Goal: Task Accomplishment & Management: Manage account settings

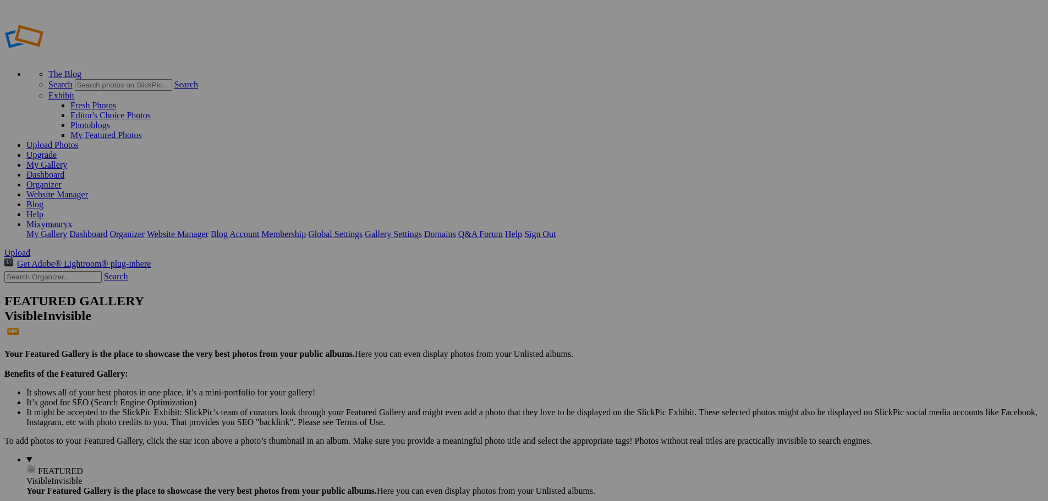
click at [64, 170] on link "Dashboard" at bounding box center [45, 174] width 38 height 9
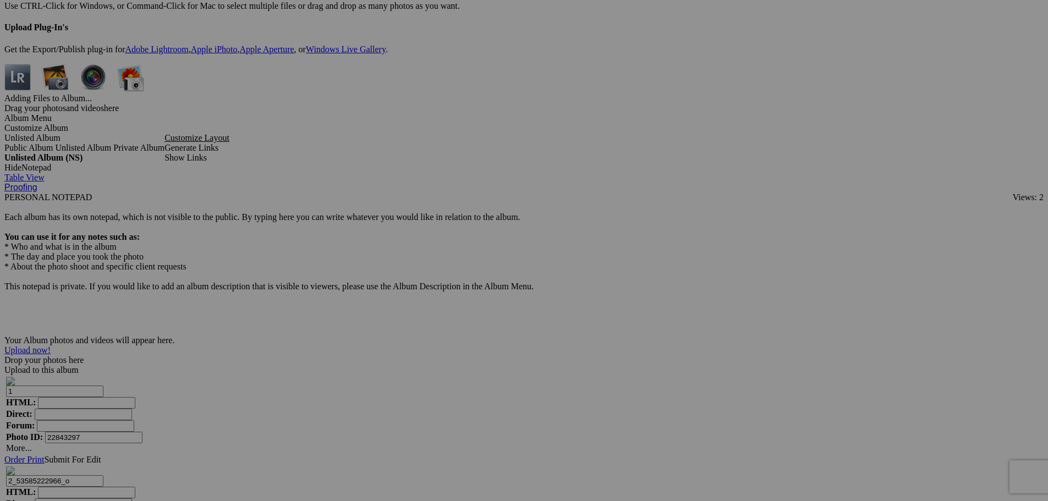
scroll to position [3020, 0]
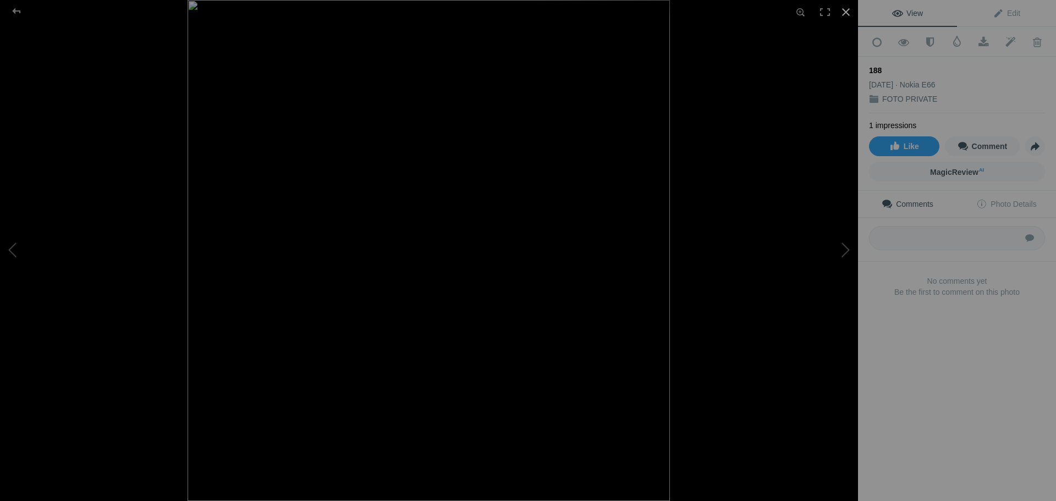
click at [845, 10] on div at bounding box center [846, 12] width 24 height 24
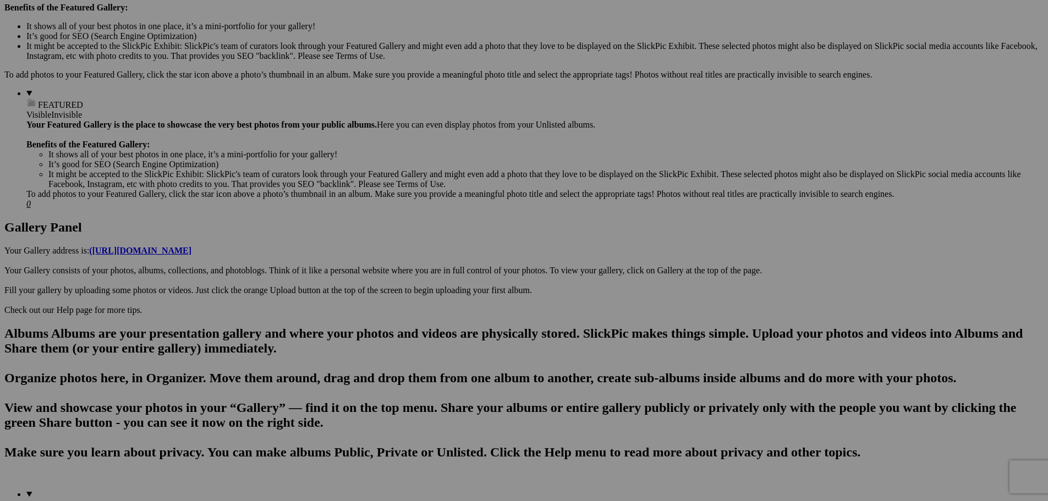
scroll to position [0, 0]
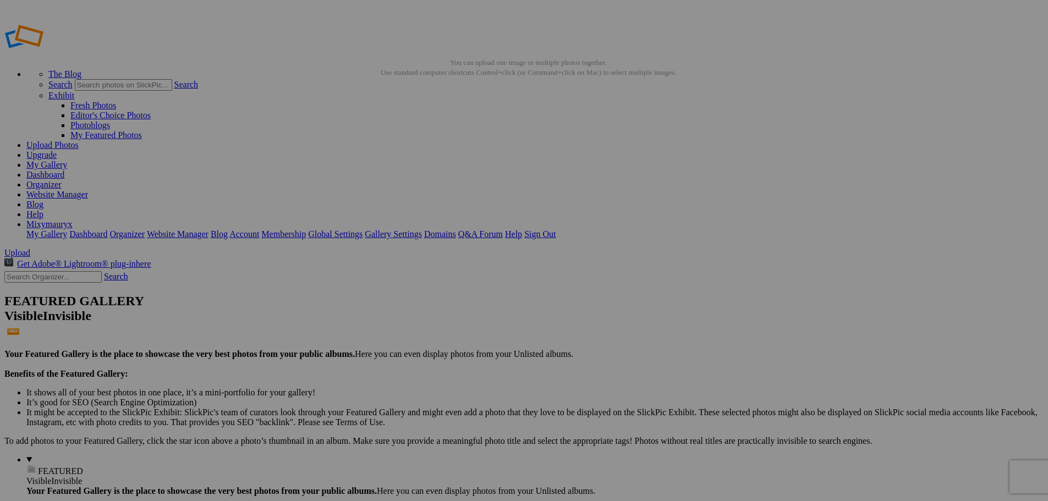
click at [64, 170] on link "Dashboard" at bounding box center [45, 174] width 38 height 9
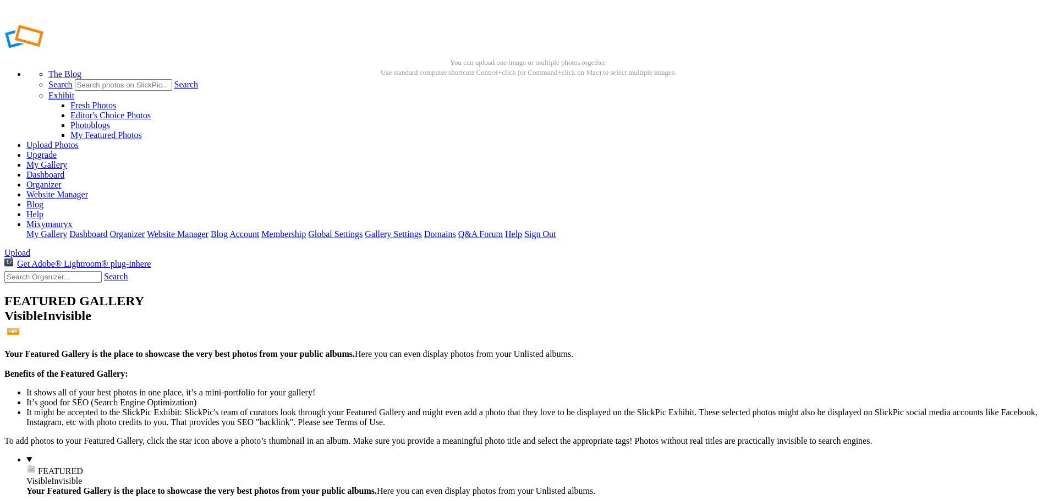
click at [64, 170] on link "Dashboard" at bounding box center [45, 174] width 38 height 9
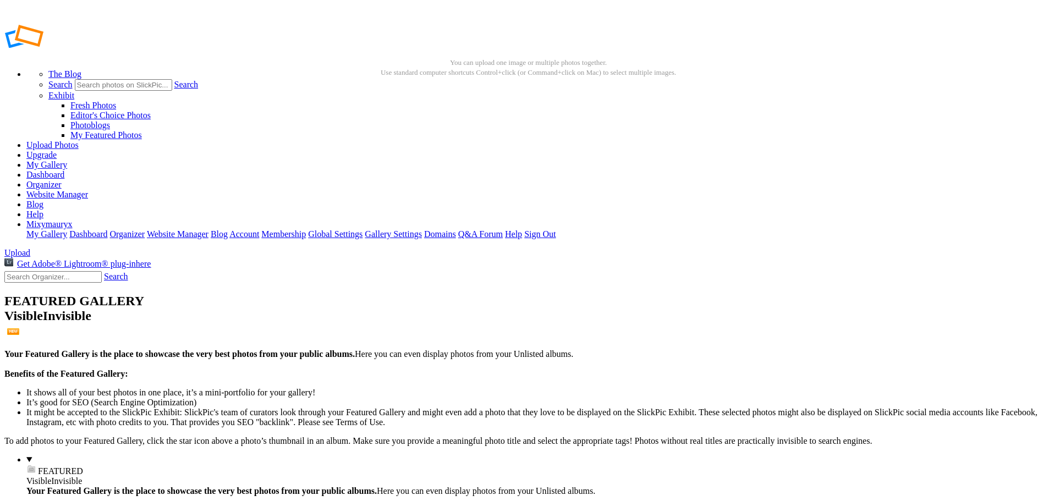
click at [64, 170] on link "Dashboard" at bounding box center [45, 174] width 38 height 9
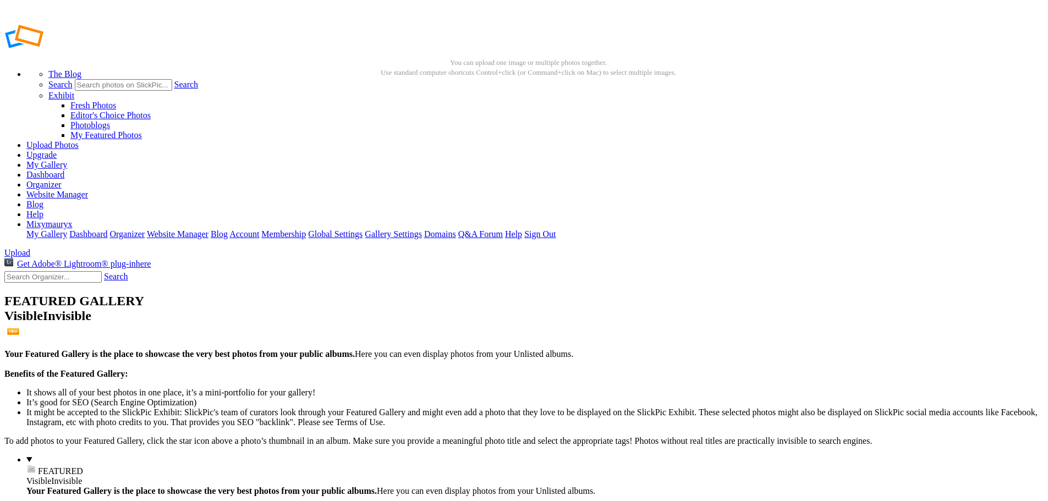
click at [64, 170] on link "Dashboard" at bounding box center [45, 174] width 38 height 9
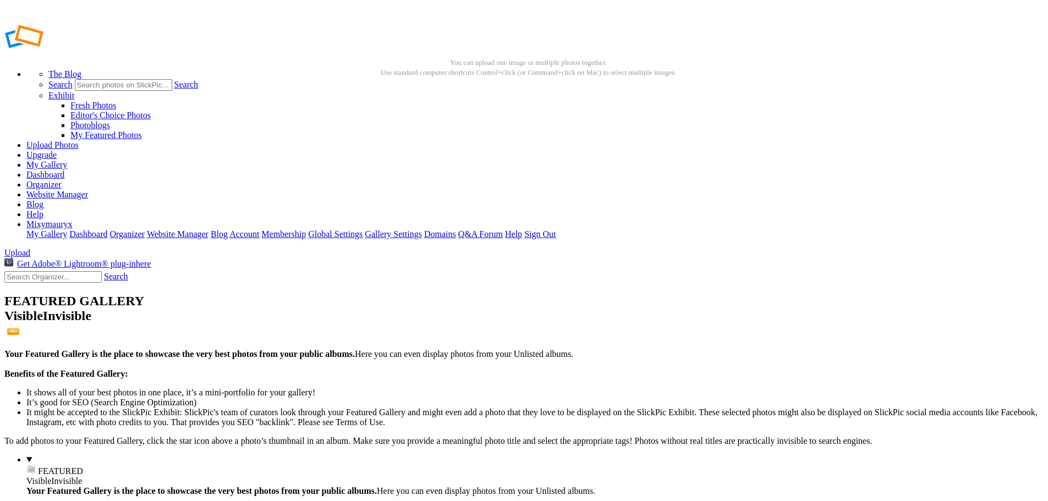
click at [64, 170] on link "Dashboard" at bounding box center [45, 174] width 38 height 9
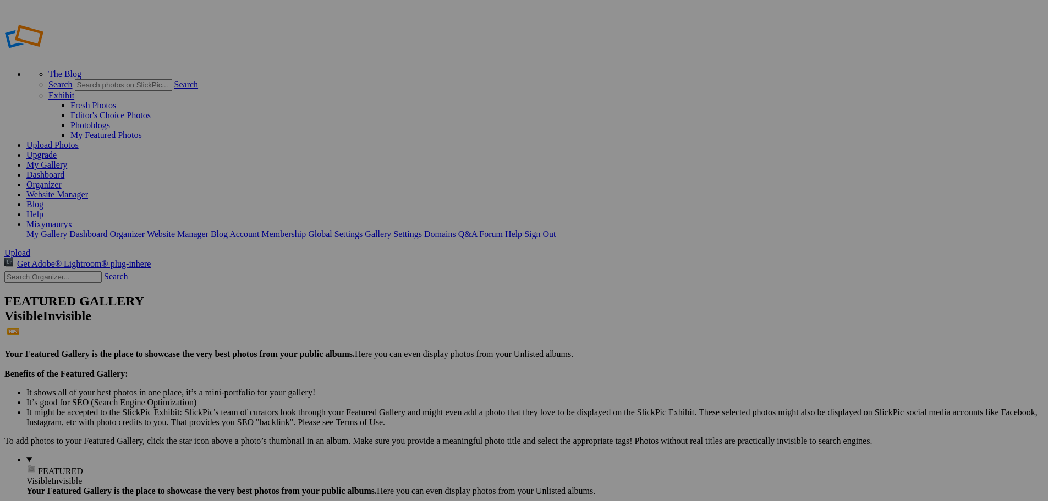
click at [64, 170] on link "Dashboard" at bounding box center [45, 174] width 38 height 9
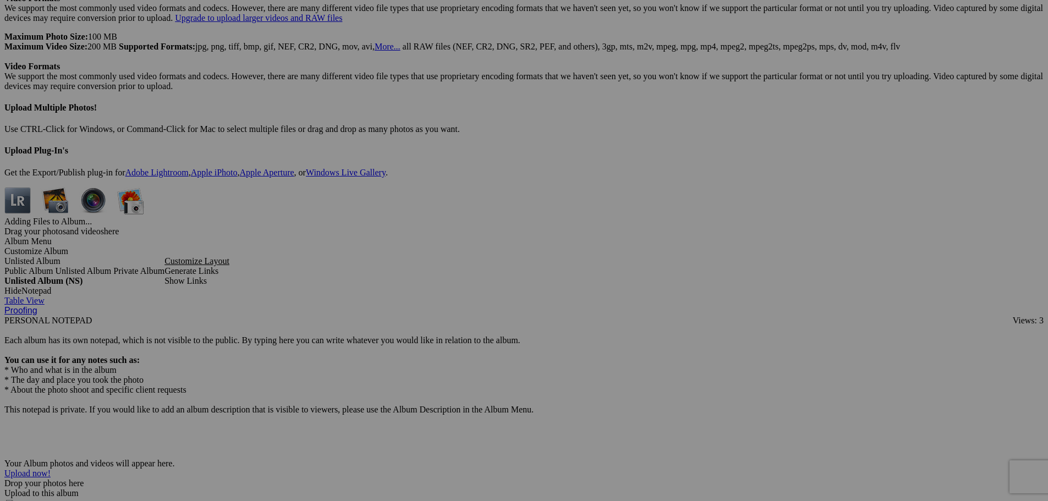
scroll to position [2789, 0]
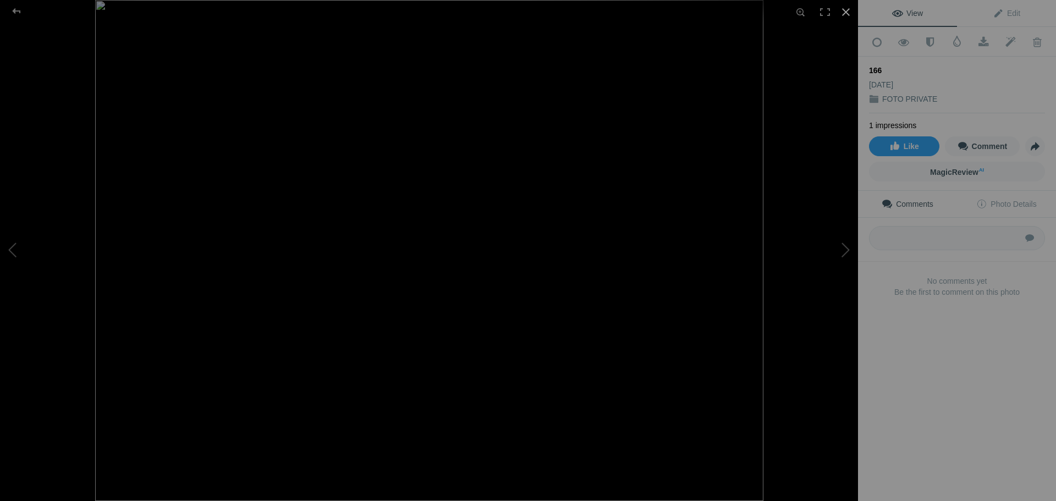
click at [846, 9] on div at bounding box center [846, 12] width 24 height 24
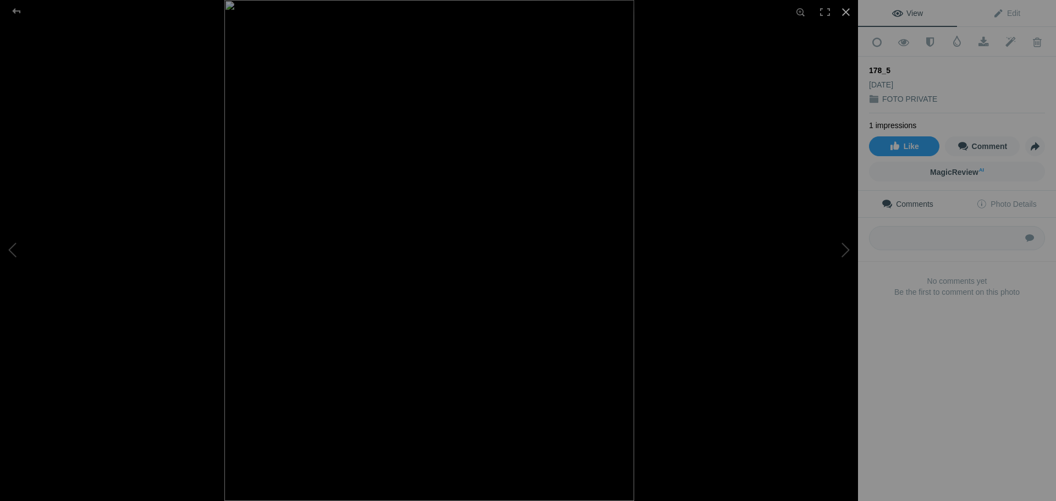
click at [844, 14] on div at bounding box center [846, 12] width 24 height 24
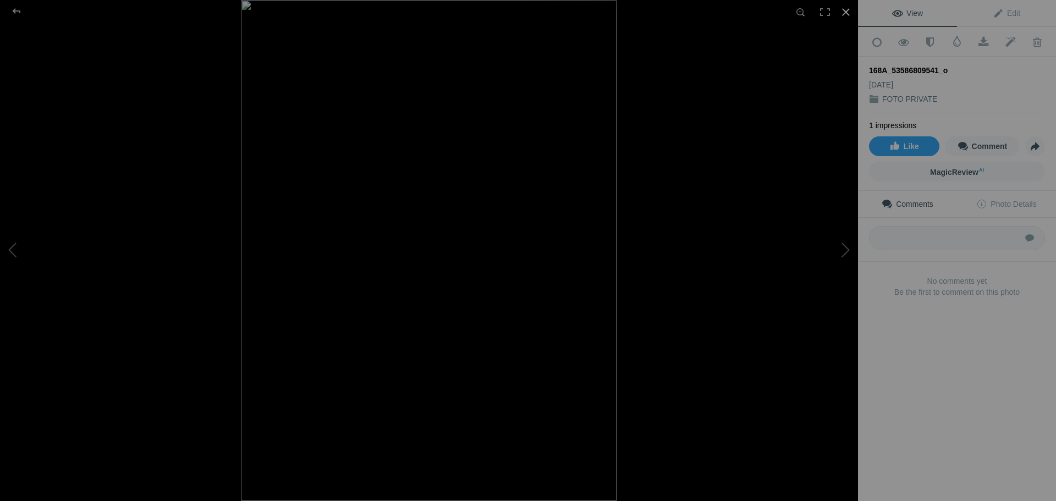
click at [846, 12] on div at bounding box center [846, 12] width 24 height 24
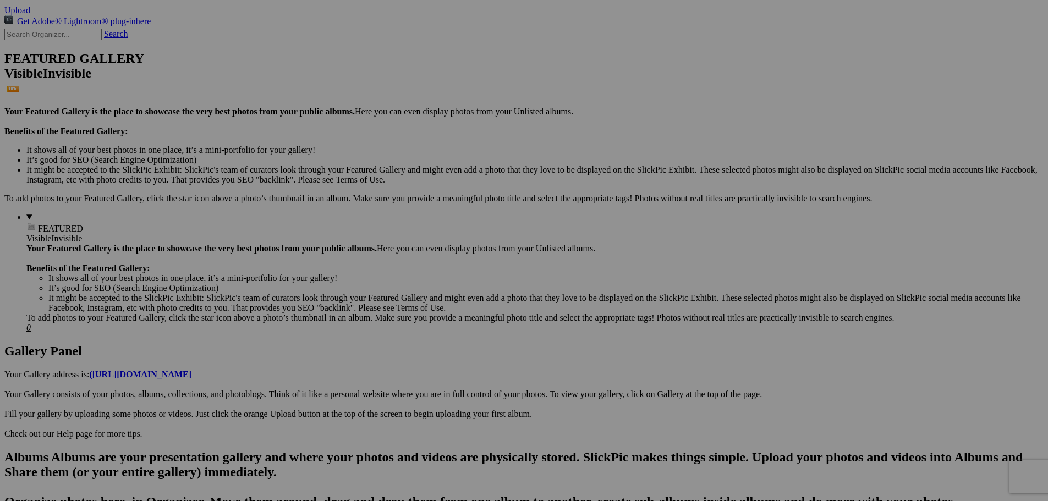
scroll to position [0, 0]
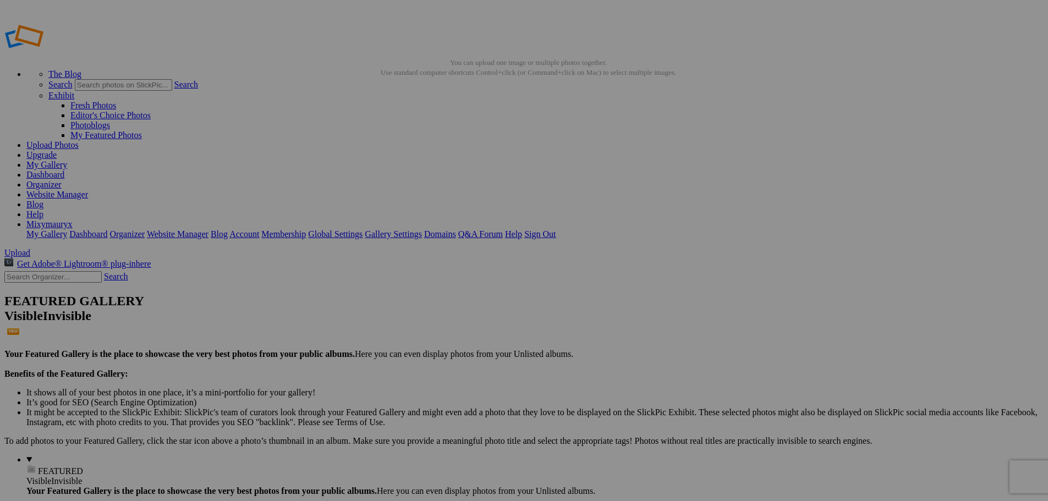
click at [64, 170] on link "Dashboard" at bounding box center [45, 174] width 38 height 9
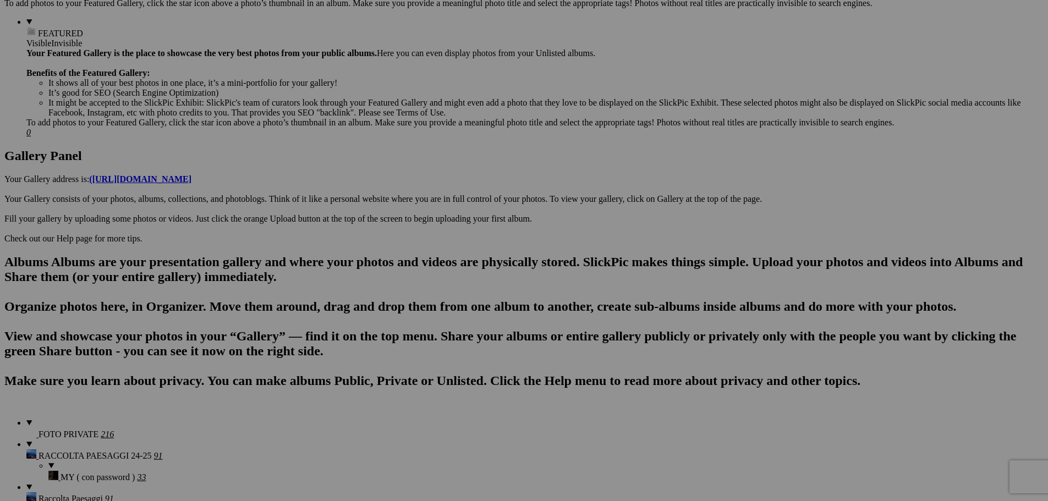
scroll to position [440, 0]
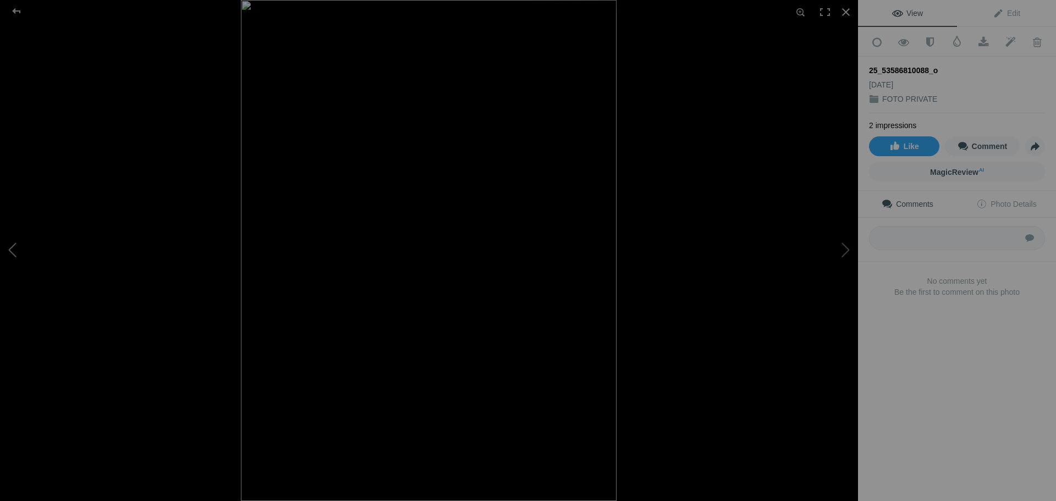
click at [18, 250] on button at bounding box center [41, 251] width 83 height 180
click at [19, 247] on button at bounding box center [41, 251] width 83 height 180
click at [13, 255] on button at bounding box center [41, 251] width 83 height 180
click at [845, 7] on div at bounding box center [846, 12] width 24 height 24
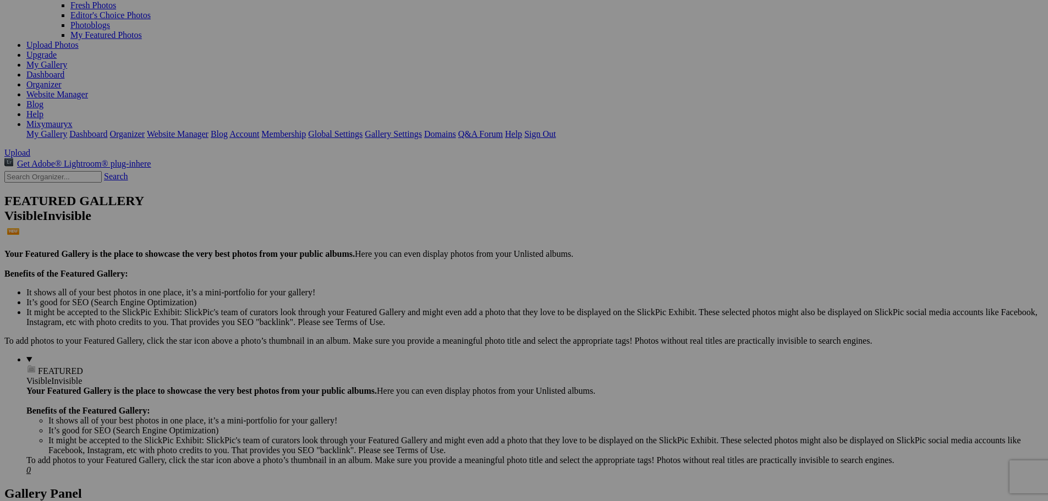
scroll to position [0, 0]
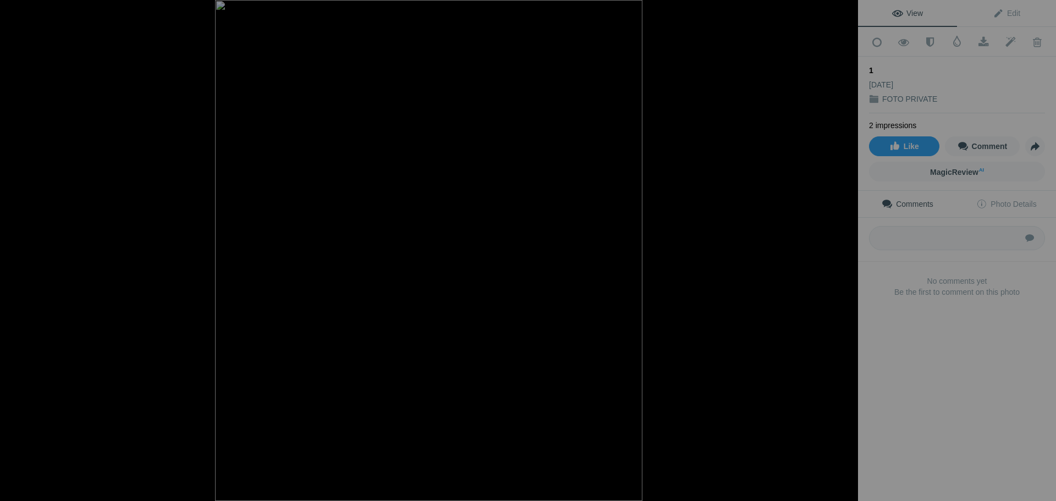
click at [849, 13] on div at bounding box center [846, 12] width 24 height 24
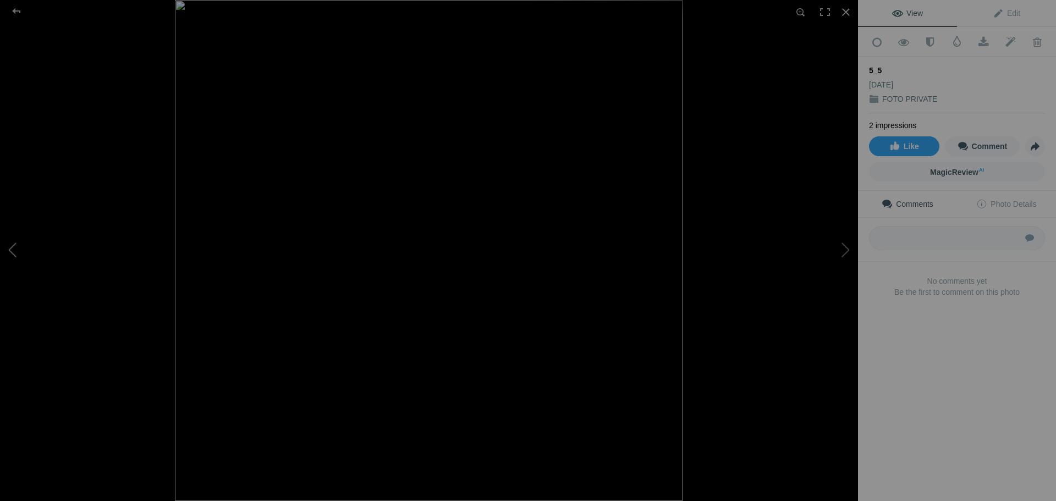
click at [19, 250] on button at bounding box center [41, 251] width 83 height 180
click at [848, 12] on div at bounding box center [846, 12] width 24 height 24
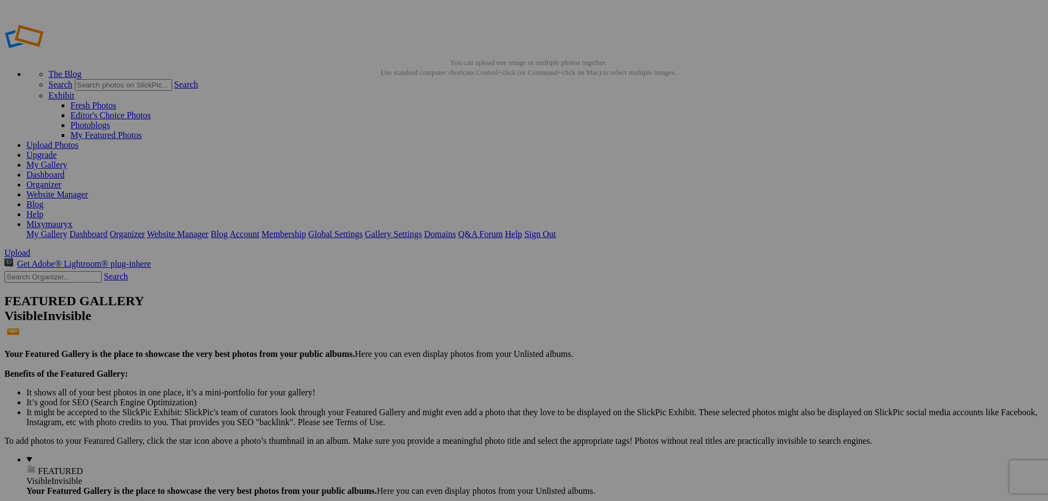
click at [64, 170] on link "Dashboard" at bounding box center [45, 174] width 38 height 9
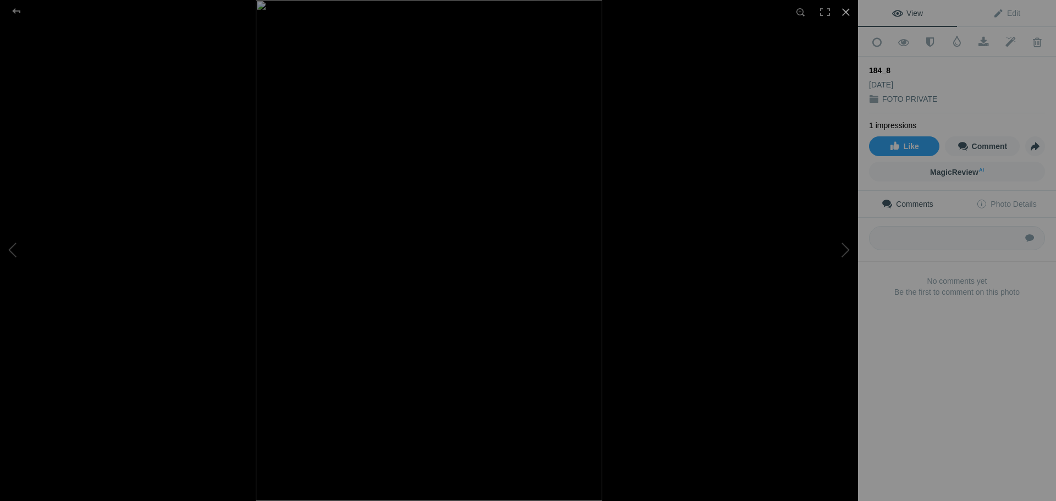
click at [845, 11] on div at bounding box center [846, 12] width 24 height 24
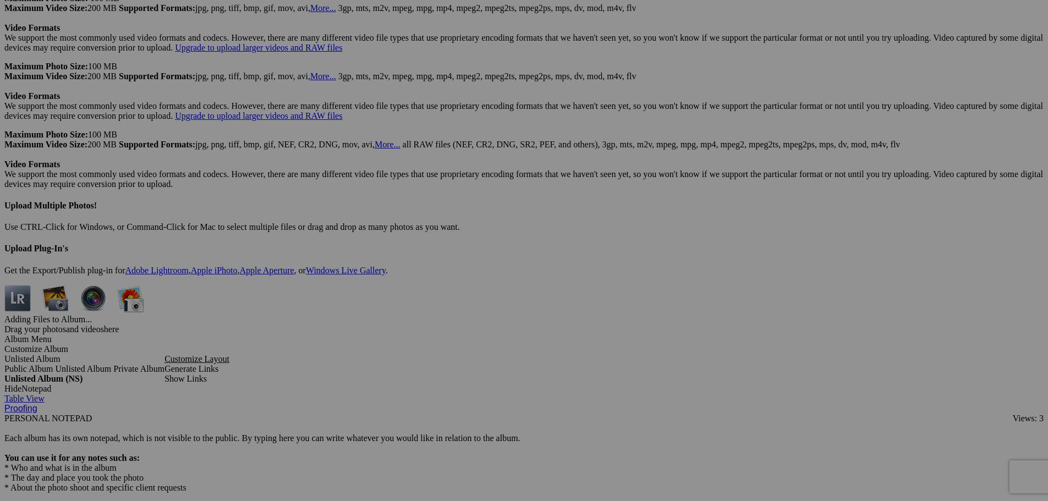
scroll to position [2746, 0]
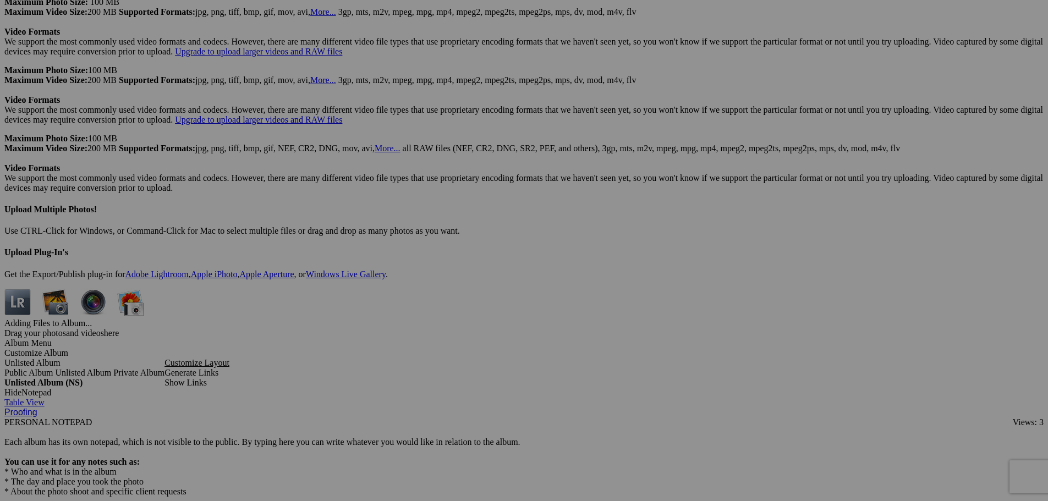
click at [451, 325] on span "Yes" at bounding box center [444, 322] width 13 height 9
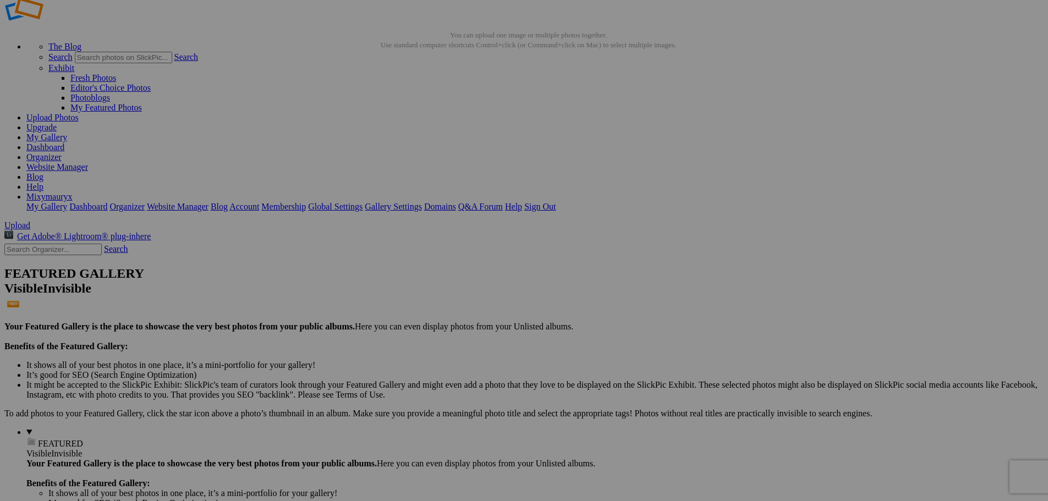
scroll to position [0, 0]
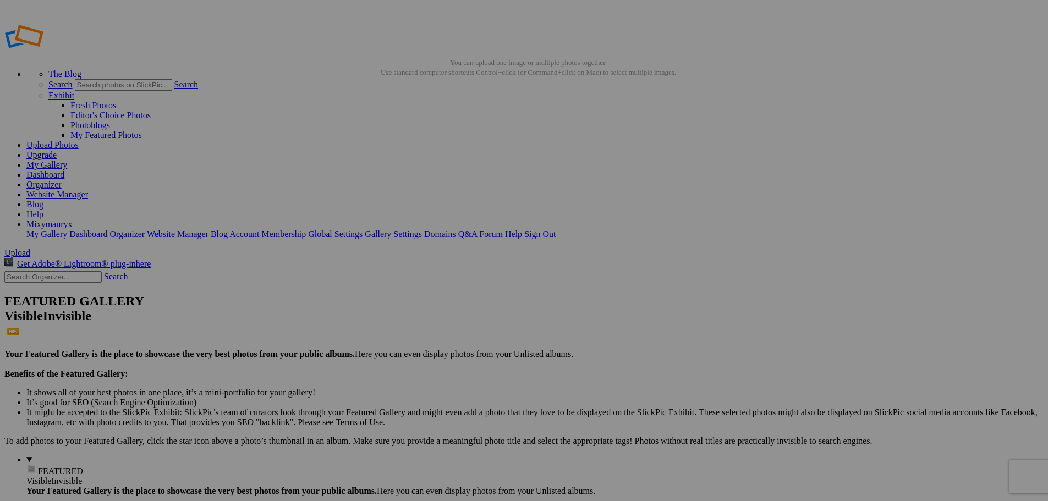
click at [64, 170] on link "Dashboard" at bounding box center [45, 174] width 38 height 9
